Goal: Information Seeking & Learning: Learn about a topic

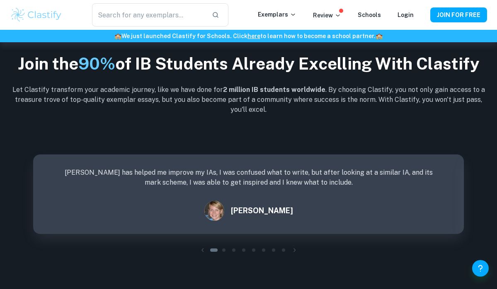
scroll to position [1094, 0]
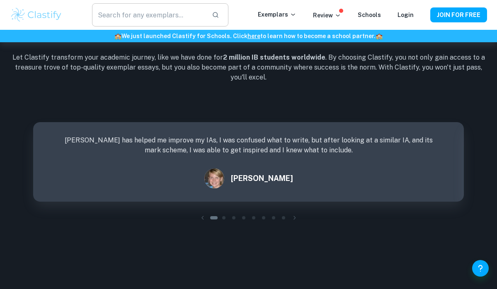
click at [152, 15] on input "text" at bounding box center [149, 14] width 114 height 23
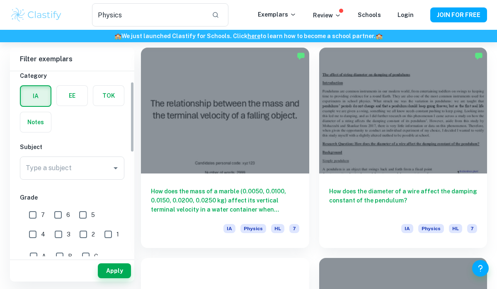
scroll to position [29, 0]
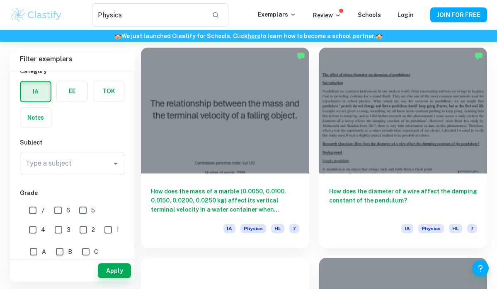
click at [36, 91] on label "button" at bounding box center [36, 92] width 30 height 20
click at [0, 0] on input "radio" at bounding box center [0, 0] width 0 height 0
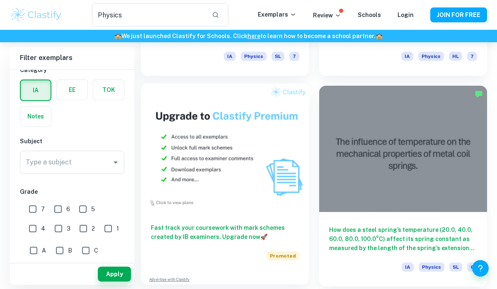
scroll to position [649, 0]
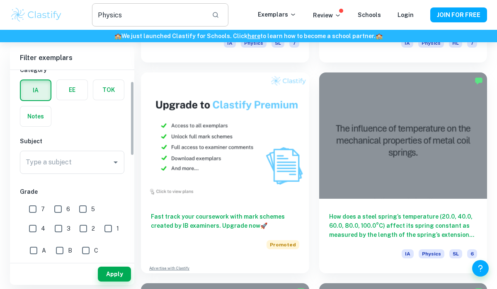
click at [142, 15] on input "Physics" at bounding box center [149, 14] width 114 height 23
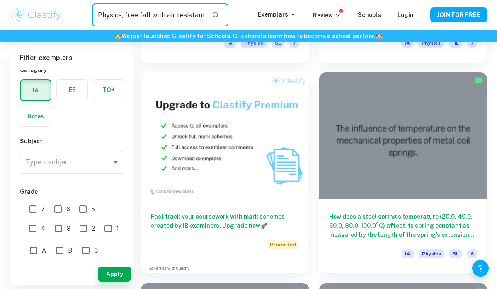
type input "Physics, free fall with air resistant"
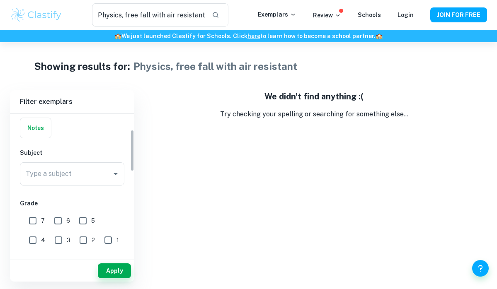
scroll to position [63, 0]
click at [29, 212] on input "7" at bounding box center [32, 219] width 17 height 17
checkbox input "true"
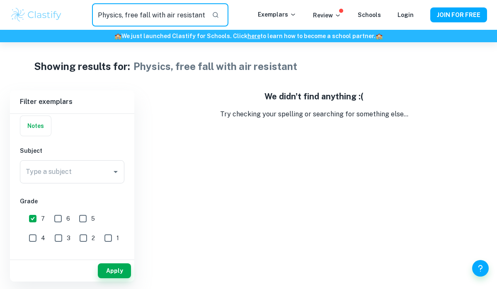
drag, startPoint x: 152, startPoint y: 15, endPoint x: 206, endPoint y: 16, distance: 53.9
click at [206, 16] on input "Physics, free fall with air resistant" at bounding box center [149, 14] width 114 height 23
type input "Physics, free fall"
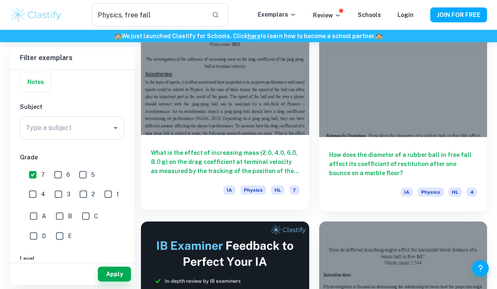
scroll to position [80, 0]
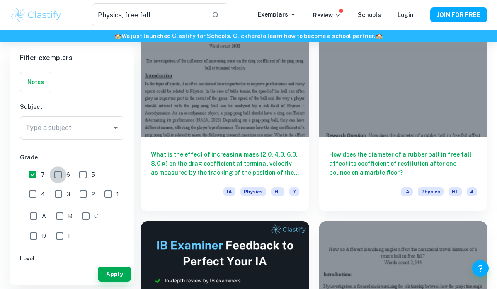
click at [56, 173] on input "6" at bounding box center [58, 175] width 17 height 17
checkbox input "true"
click at [82, 173] on input "5" at bounding box center [83, 175] width 17 height 17
checkbox input "true"
click at [111, 273] on button "Apply" at bounding box center [114, 274] width 33 height 15
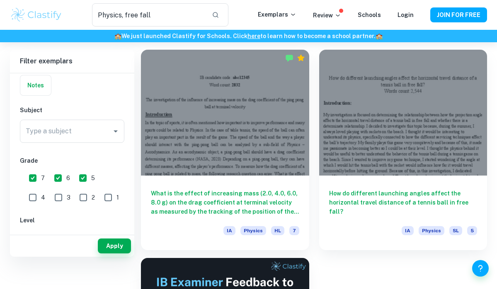
scroll to position [13, 0]
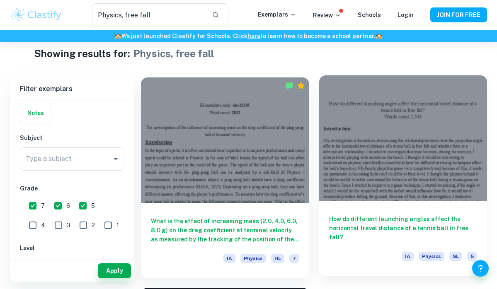
click at [376, 145] on div at bounding box center [403, 138] width 168 height 126
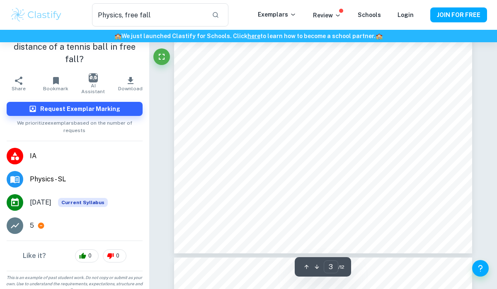
scroll to position [1071, 0]
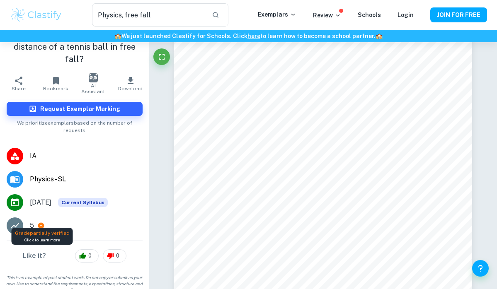
click at [42, 222] on icon at bounding box center [40, 225] width 7 height 7
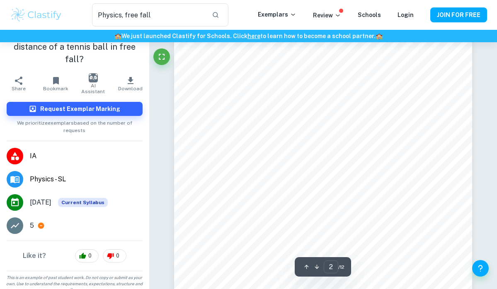
type input "1"
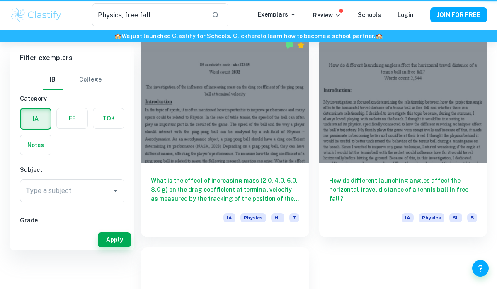
scroll to position [13, 0]
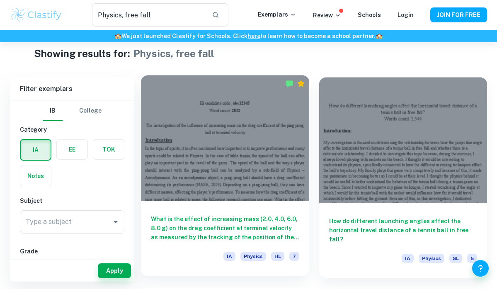
click at [216, 165] on div at bounding box center [225, 138] width 168 height 126
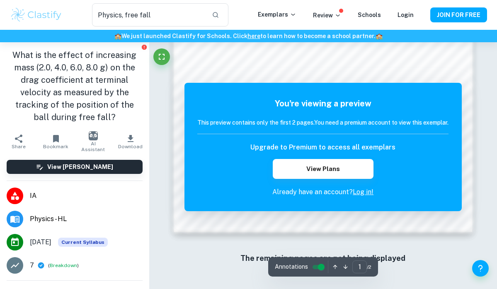
scroll to position [666, 0]
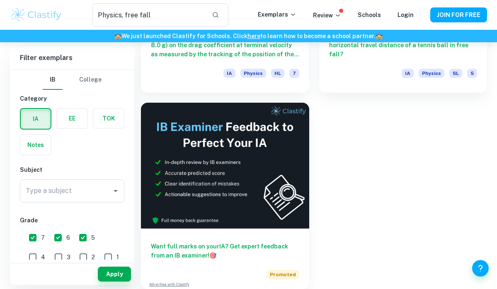
scroll to position [198, 0]
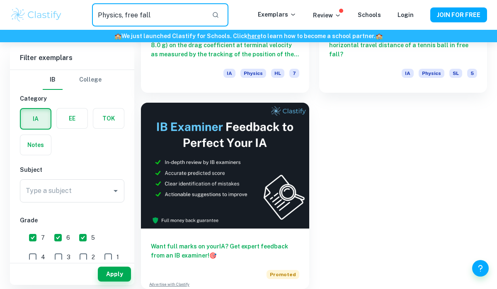
drag, startPoint x: 121, startPoint y: 16, endPoint x: 157, endPoint y: 16, distance: 35.2
click at [157, 16] on input "Physics, free fall" at bounding box center [149, 14] width 114 height 23
type input "Physics kinematic"
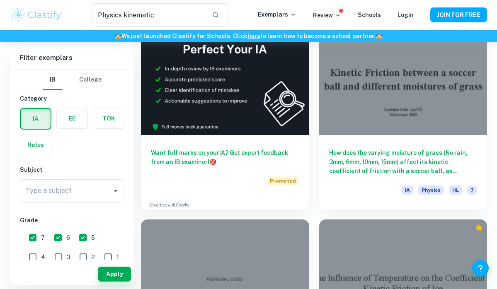
scroll to position [295, 0]
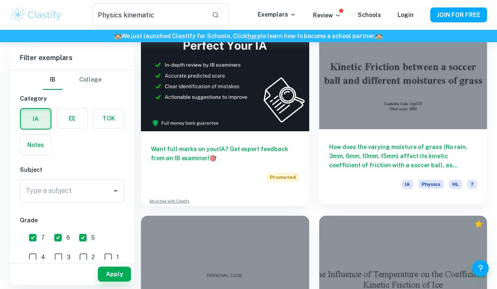
click at [394, 88] on div at bounding box center [403, 66] width 168 height 126
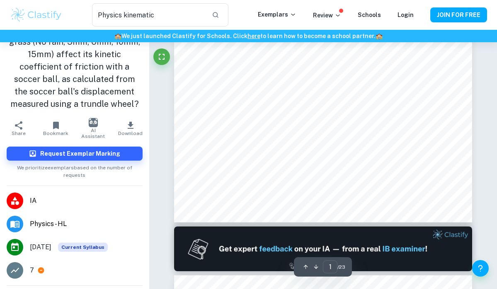
type input "2"
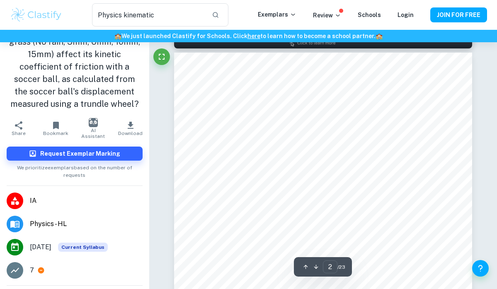
scroll to position [457, 0]
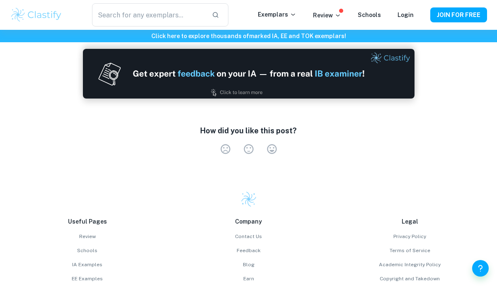
scroll to position [1297, 0]
